Goal: Information Seeking & Learning: Find specific fact

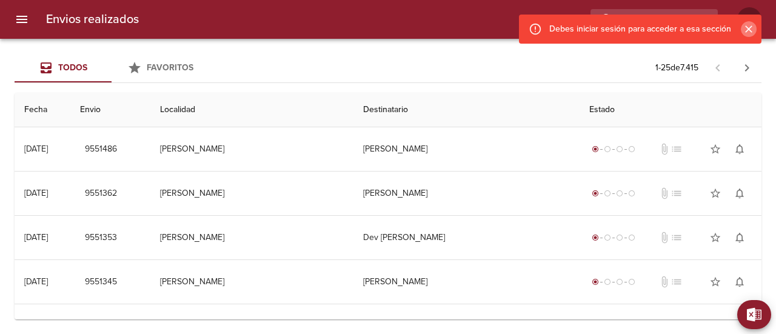
click at [748, 32] on icon "Cerrar" at bounding box center [748, 29] width 12 height 12
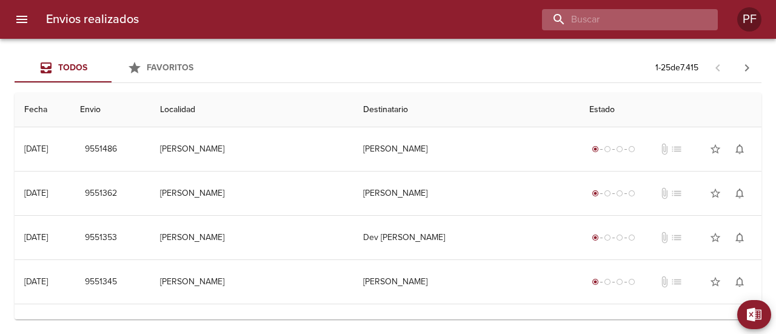
click at [646, 16] on input "buscar" at bounding box center [619, 19] width 155 height 21
paste input "[PERSON_NAME]"
type input "[PERSON_NAME]"
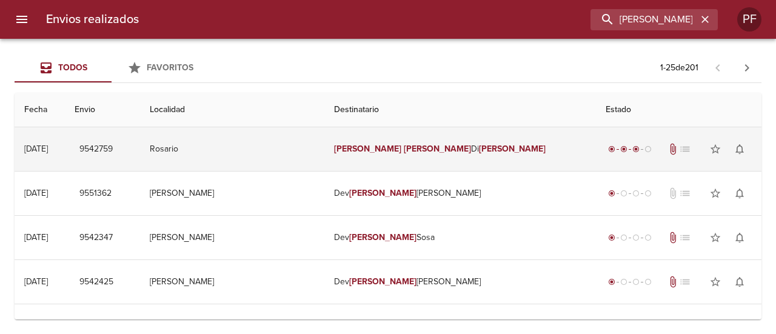
click at [479, 145] on em "[PERSON_NAME]" at bounding box center [512, 149] width 67 height 10
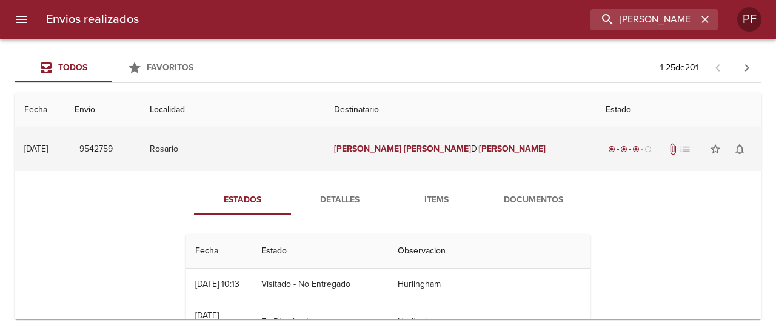
scroll to position [61, 0]
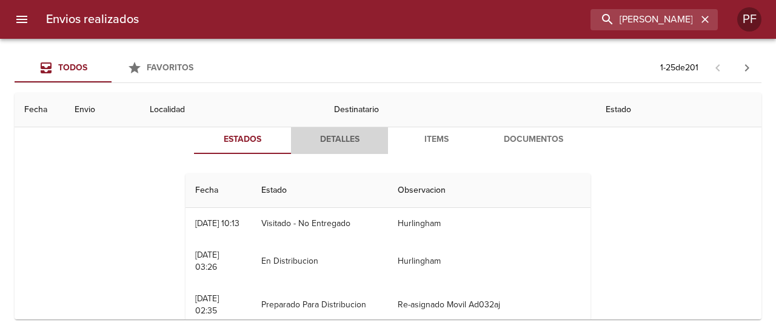
click at [338, 148] on button "Detalles" at bounding box center [339, 139] width 97 height 29
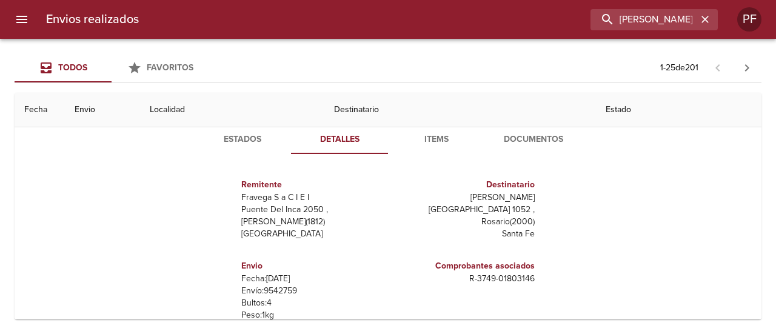
click at [440, 142] on span "Items" at bounding box center [436, 139] width 82 height 15
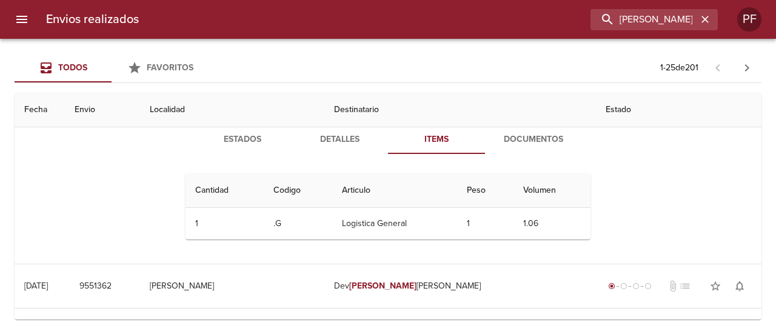
click at [509, 139] on span "Documentos" at bounding box center [533, 139] width 82 height 15
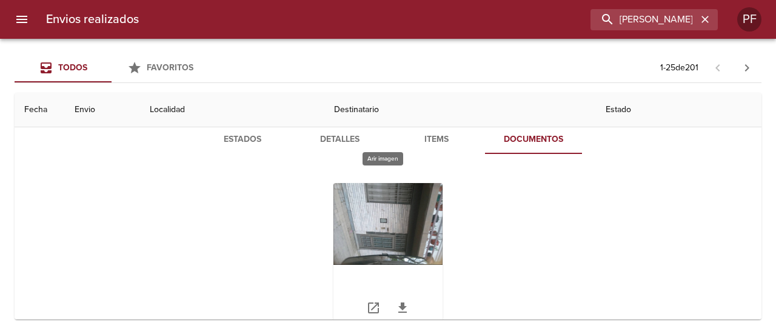
scroll to position [121, 0]
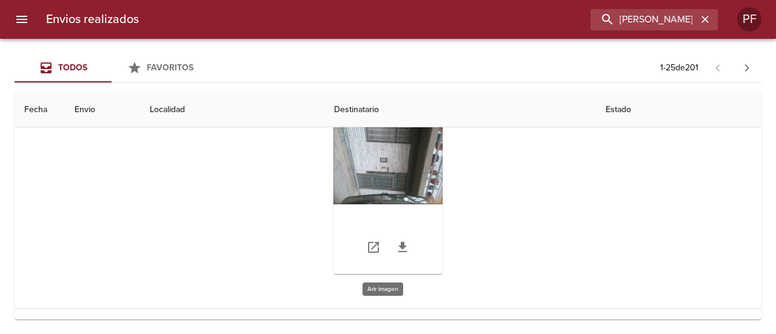
click at [395, 188] on div "Tabla de envíos del cliente" at bounding box center [387, 198] width 109 height 152
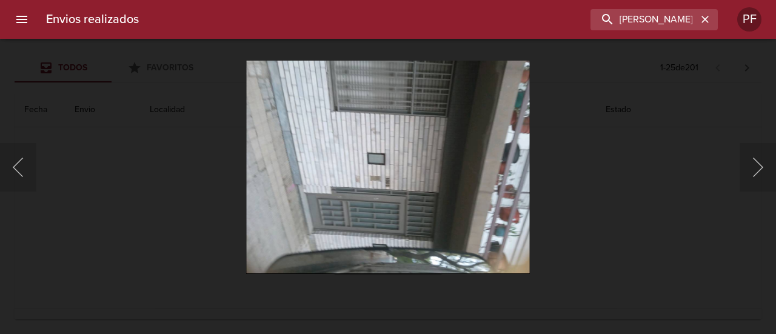
click at [160, 199] on div "Lightbox" at bounding box center [388, 167] width 776 height 334
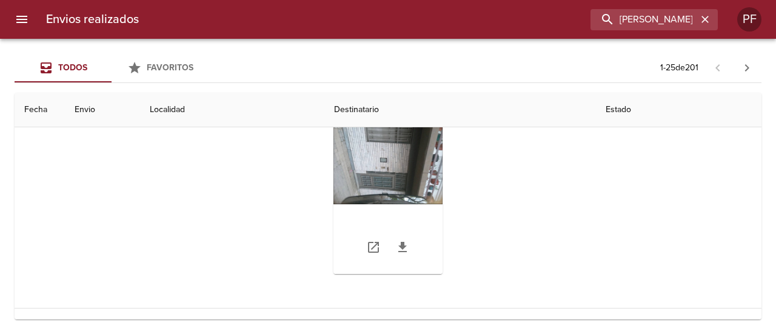
scroll to position [61, 0]
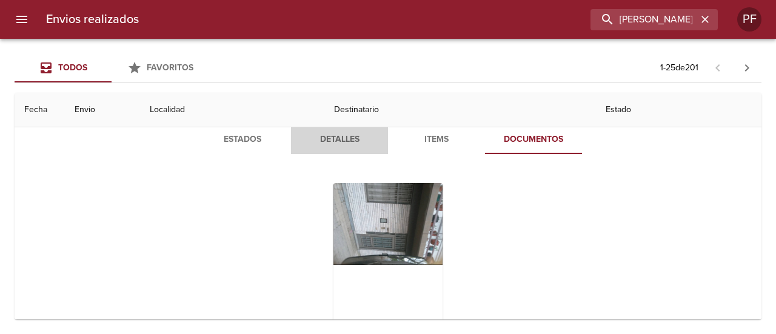
click at [344, 132] on span "Detalles" at bounding box center [339, 139] width 82 height 15
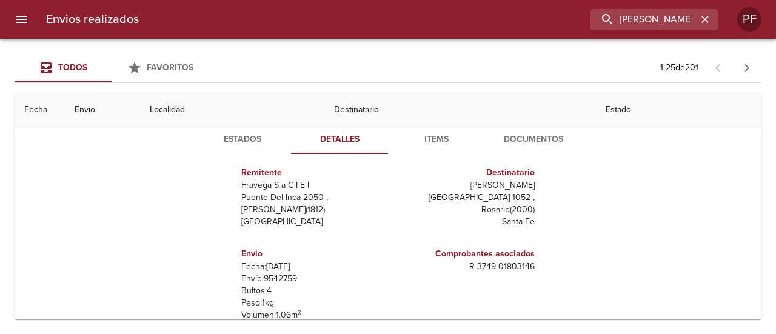
scroll to position [18, 0]
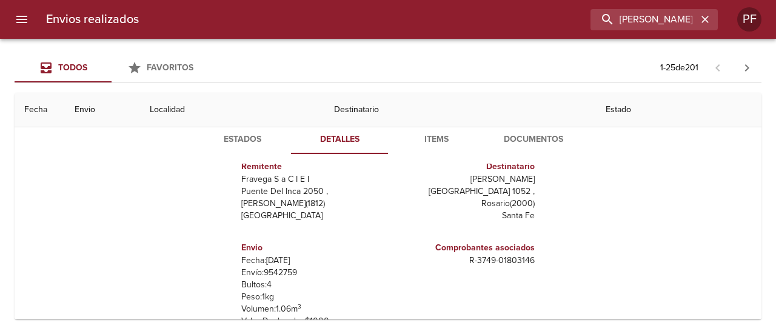
click at [482, 181] on p "[PERSON_NAME]" at bounding box center [464, 179] width 142 height 12
copy p "[PERSON_NAME]"
